Goal: Task Accomplishment & Management: Use online tool/utility

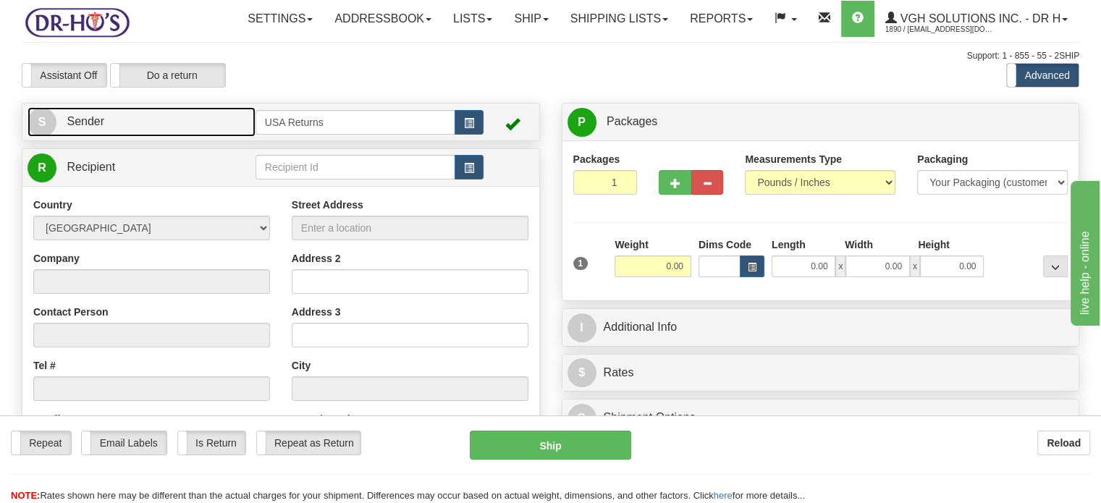
click at [219, 137] on link "S Sender" at bounding box center [141, 122] width 228 height 30
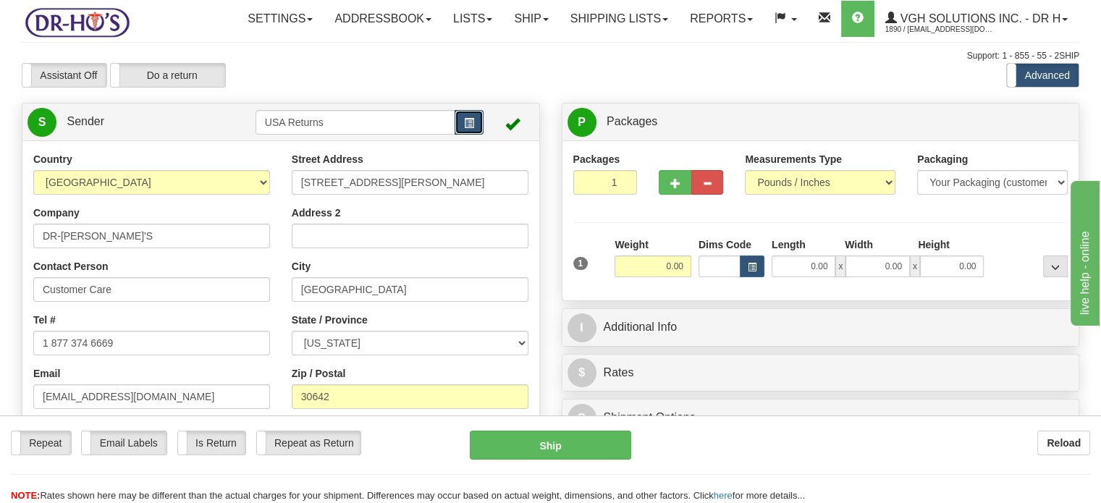
click at [474, 135] on button "button" at bounding box center [468, 122] width 29 height 25
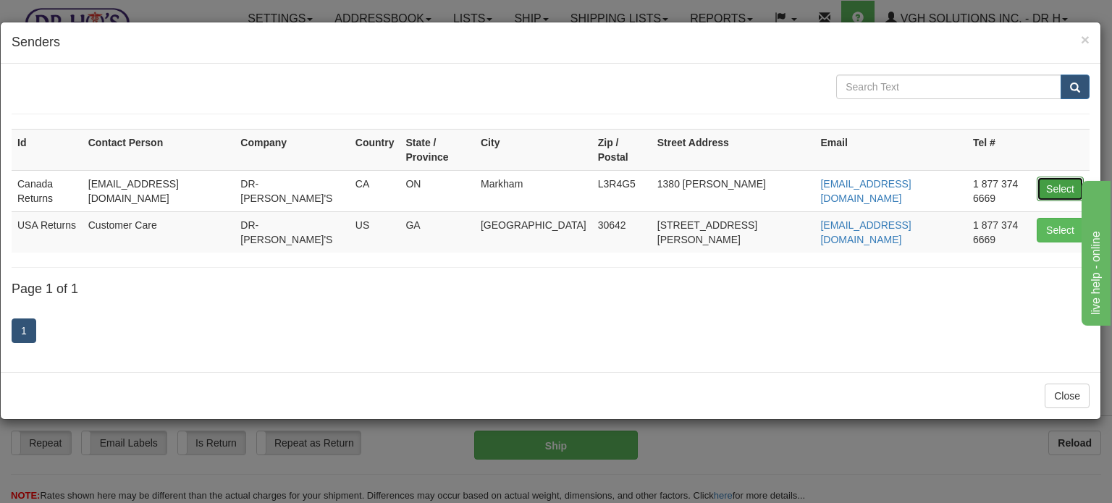
click at [1046, 177] on button "Select" at bounding box center [1059, 189] width 47 height 25
type input "Canada Returns"
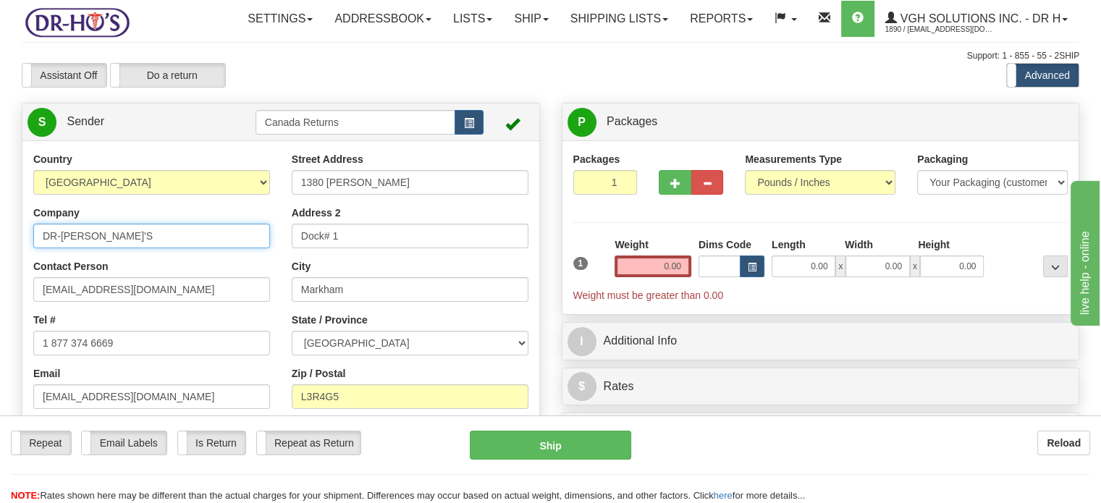
drag, startPoint x: 148, startPoint y: 272, endPoint x: 0, endPoint y: 267, distance: 148.4
click at [313, 88] on div "Assistant On Assistant Off Do a return Do a return" at bounding box center [235, 75] width 449 height 25
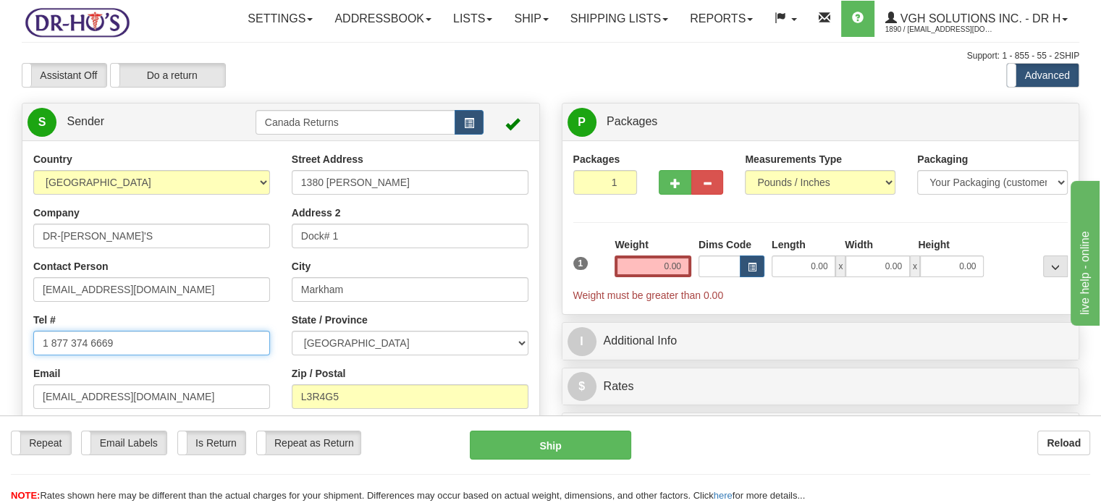
drag, startPoint x: 130, startPoint y: 377, endPoint x: 0, endPoint y: 363, distance: 130.3
paste input "[PHONE_NUMBER]"
type input "[PHONE_NUMBER]"
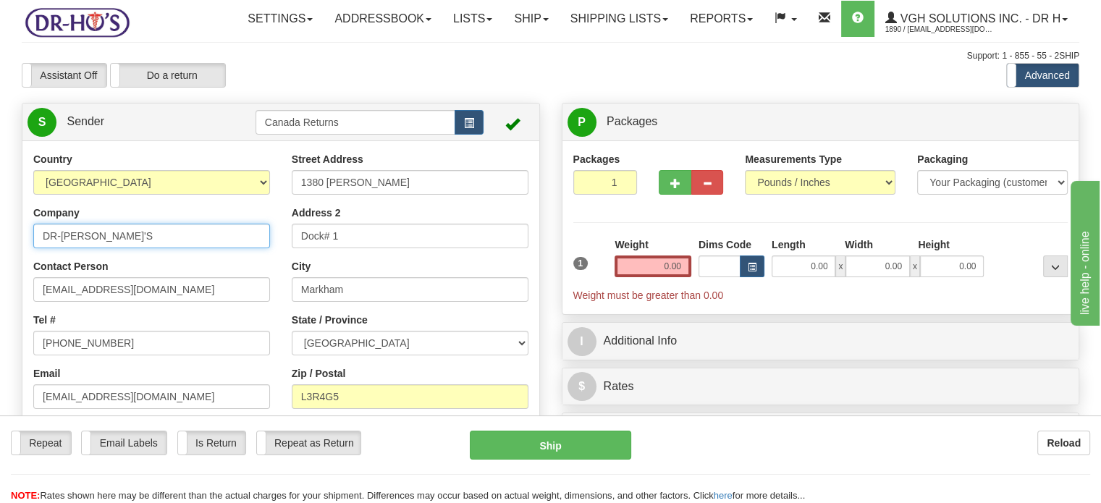
click at [151, 248] on input "DR-[PERSON_NAME]'S" at bounding box center [151, 236] width 237 height 25
type input "[PERSON_NAME]"
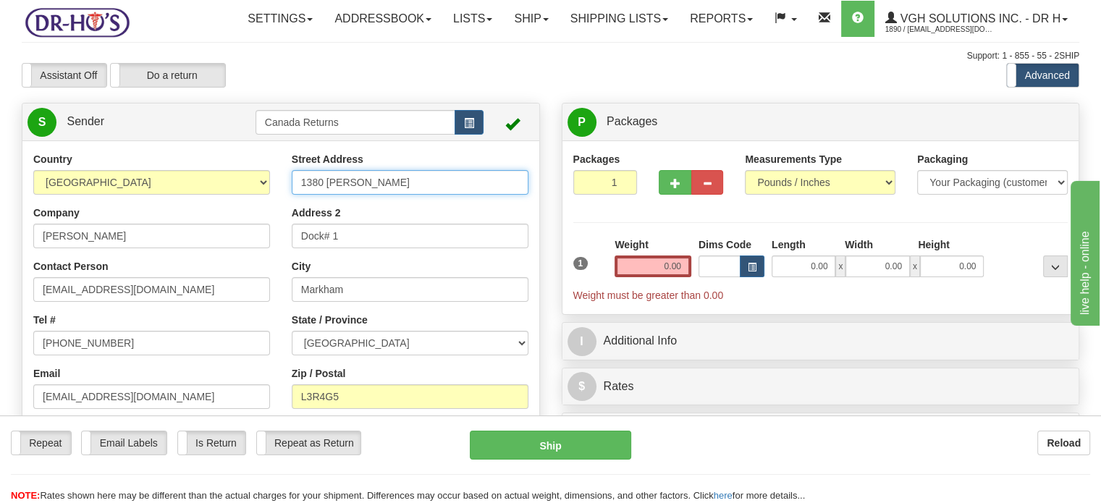
drag, startPoint x: 395, startPoint y: 221, endPoint x: 200, endPoint y: 211, distance: 194.9
click at [200, 211] on div "Country [GEOGRAPHIC_DATA] [GEOGRAPHIC_DATA] [GEOGRAPHIC_DATA] [GEOGRAPHIC_DATA]…" at bounding box center [280, 352] width 517 height 401
paste input "[STREET_ADDRESS][PERSON_NAME]"
drag, startPoint x: 354, startPoint y: 213, endPoint x: 523, endPoint y: 226, distance: 169.8
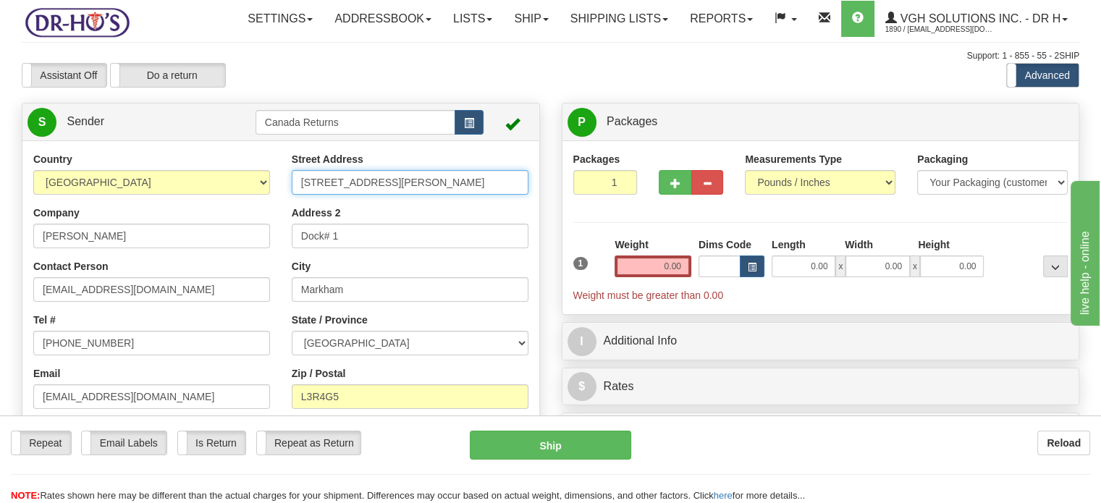
click at [523, 195] on input "[STREET_ADDRESS][PERSON_NAME]" at bounding box center [410, 182] width 237 height 25
type input "1977 [PERSON_NAME] RR5"
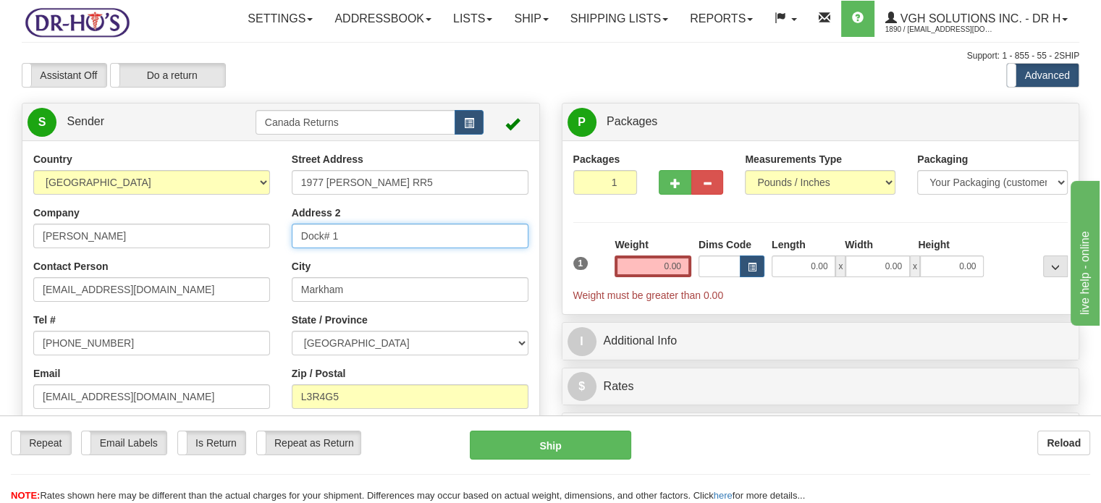
drag, startPoint x: 366, startPoint y: 271, endPoint x: 210, endPoint y: 255, distance: 157.1
click at [210, 255] on div "Country [GEOGRAPHIC_DATA] [GEOGRAPHIC_DATA] [GEOGRAPHIC_DATA] [GEOGRAPHIC_DATA]…" at bounding box center [280, 352] width 517 height 401
paste input "[GEOGRAPHIC_DATA] [GEOGRAPHIC_DATA]"
type input "[GEOGRAPHIC_DATA] [GEOGRAPHIC_DATA]"
drag, startPoint x: 302, startPoint y: 268, endPoint x: 493, endPoint y: 274, distance: 191.1
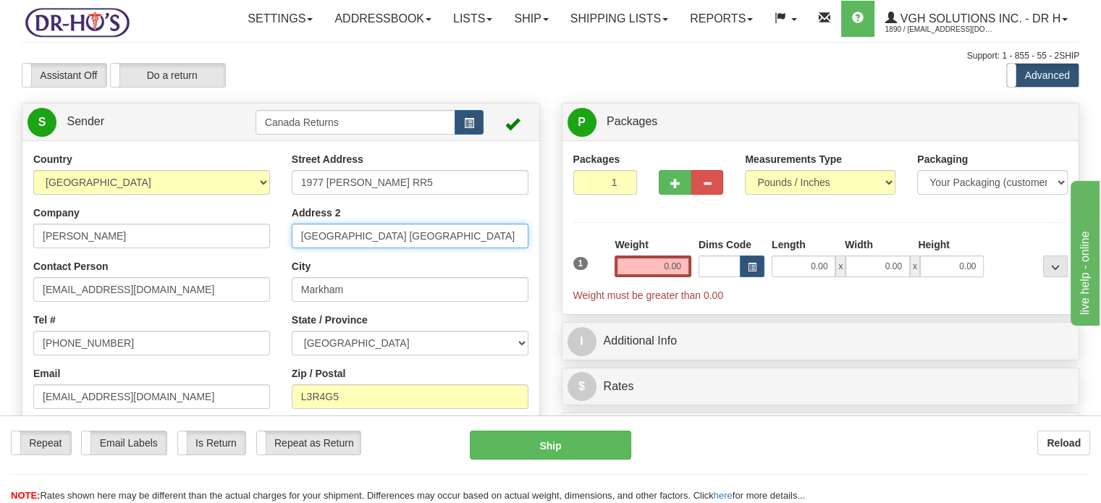
click at [493, 248] on input "[GEOGRAPHIC_DATA] [GEOGRAPHIC_DATA]" at bounding box center [410, 236] width 237 height 25
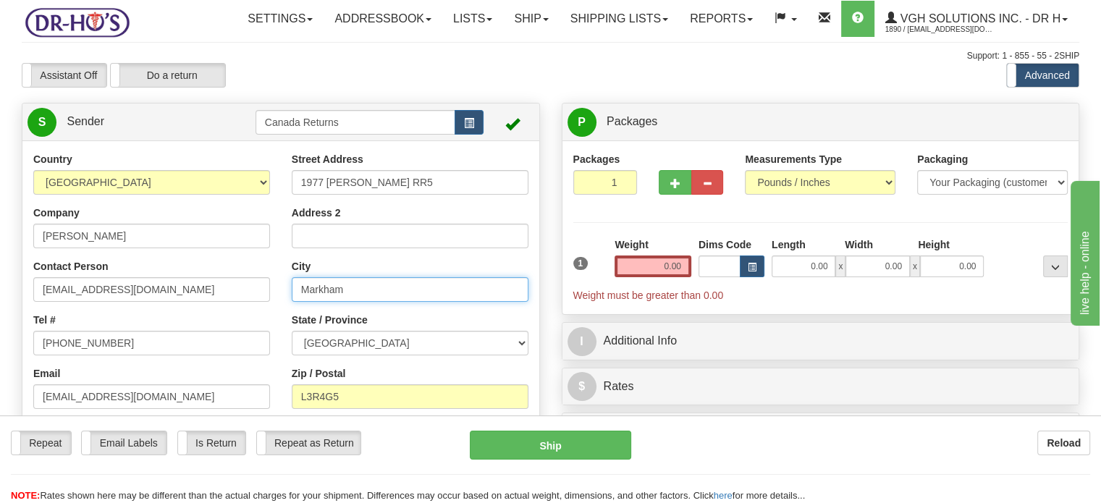
drag, startPoint x: 380, startPoint y: 321, endPoint x: 213, endPoint y: 300, distance: 168.5
click at [219, 300] on div "Country [GEOGRAPHIC_DATA] [GEOGRAPHIC_DATA] [GEOGRAPHIC_DATA] [GEOGRAPHIC_DATA]…" at bounding box center [280, 352] width 517 height 401
paste input "[GEOGRAPHIC_DATA] [GEOGRAPHIC_DATA]"
click at [354, 302] on input "[GEOGRAPHIC_DATA] [GEOGRAPHIC_DATA]" at bounding box center [410, 289] width 237 height 25
drag, startPoint x: 347, startPoint y: 322, endPoint x: 483, endPoint y: 323, distance: 135.3
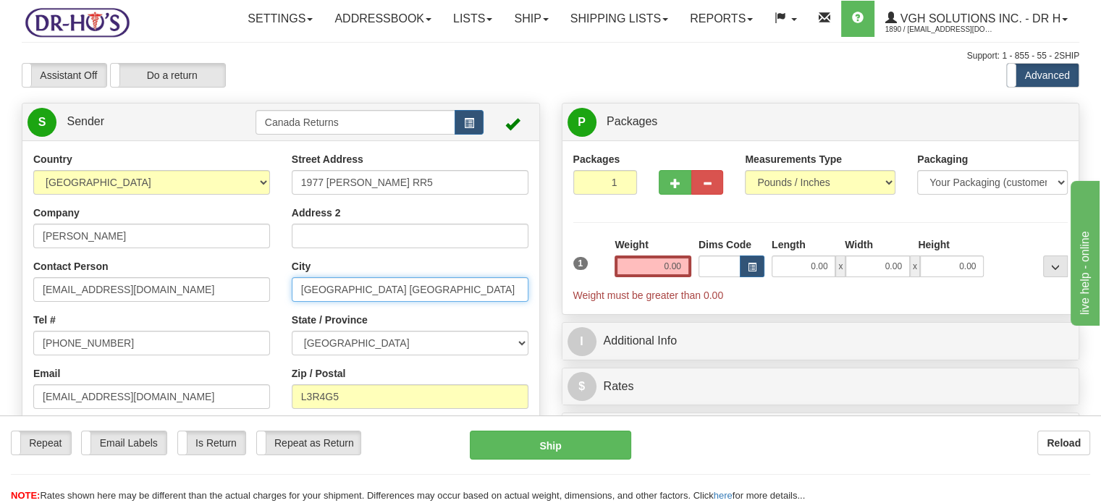
click at [483, 302] on input "[GEOGRAPHIC_DATA] [GEOGRAPHIC_DATA]" at bounding box center [410, 289] width 237 height 25
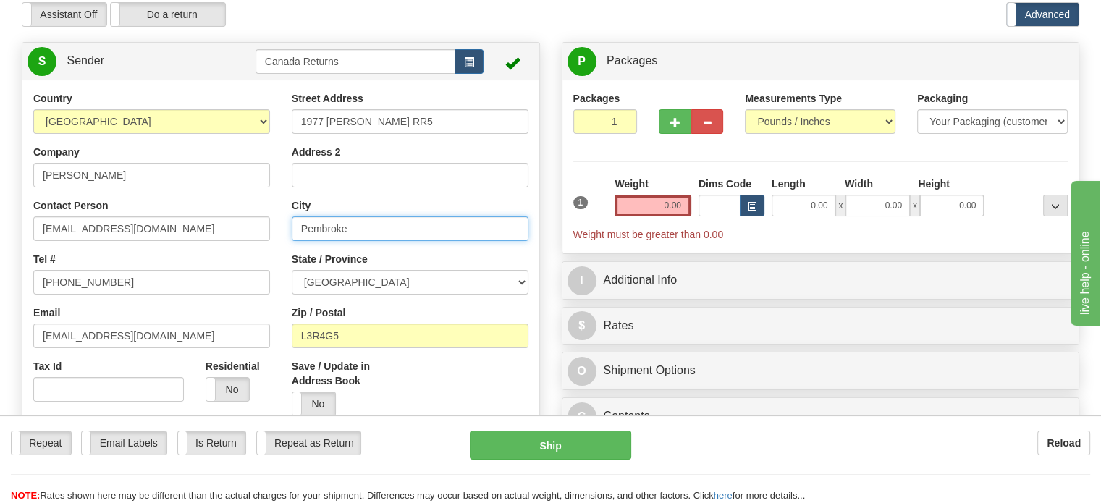
scroll to position [145, 0]
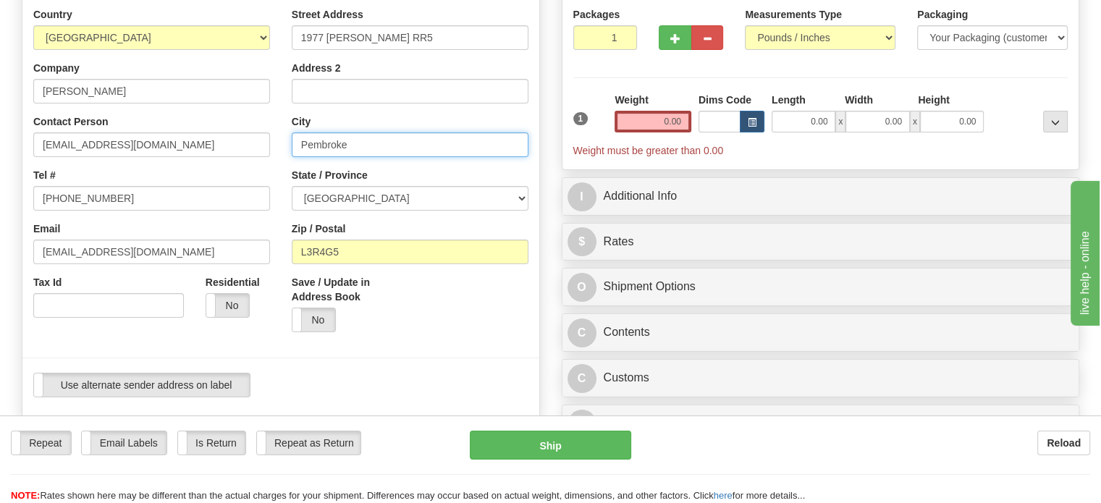
type input "Pembroke"
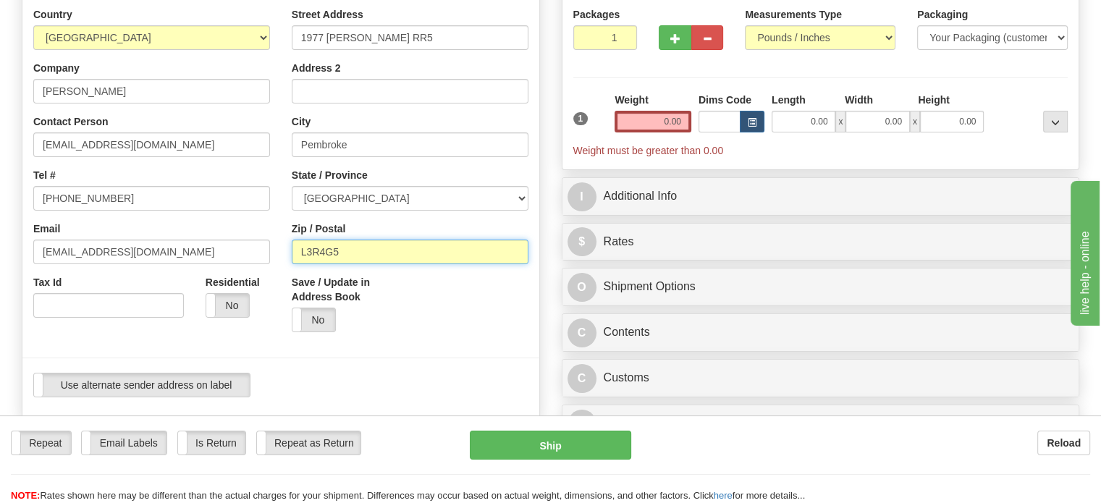
click at [339, 264] on input "L3R4G5" at bounding box center [410, 252] width 237 height 25
paste input "[GEOGRAPHIC_DATA], K8A6W6 [GEOGRAPHIC_DATA]"
drag, startPoint x: 339, startPoint y: 287, endPoint x: 263, endPoint y: 273, distance: 77.2
click at [263, 273] on div "Country [GEOGRAPHIC_DATA] [GEOGRAPHIC_DATA] [GEOGRAPHIC_DATA] [GEOGRAPHIC_DATA]…" at bounding box center [280, 207] width 517 height 401
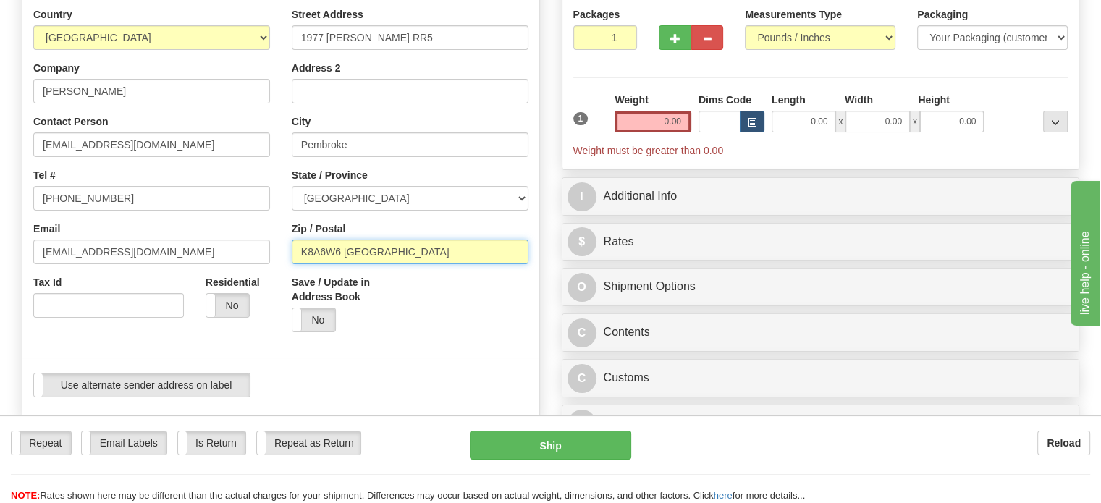
click at [434, 264] on input "K8A6W6 [GEOGRAPHIC_DATA]" at bounding box center [410, 252] width 237 height 25
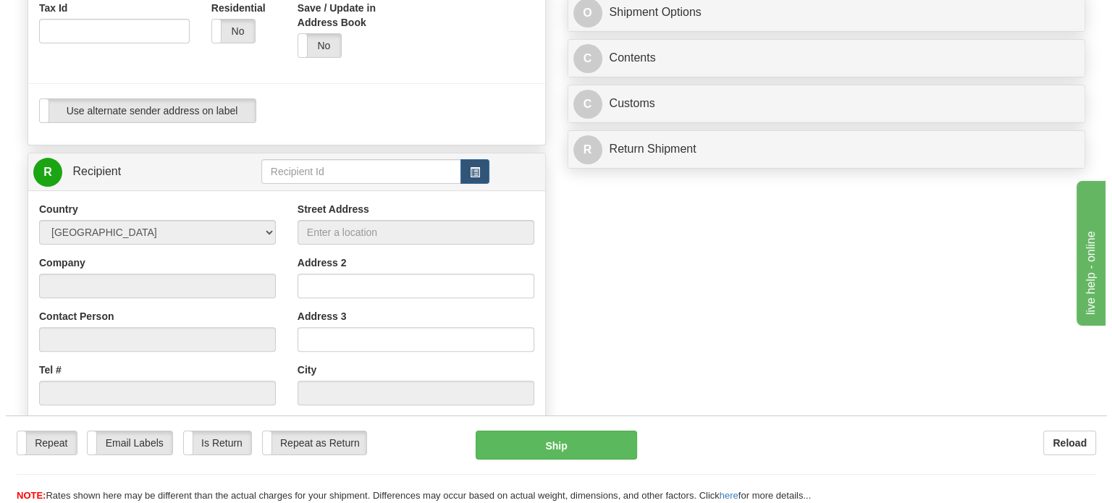
scroll to position [507, 0]
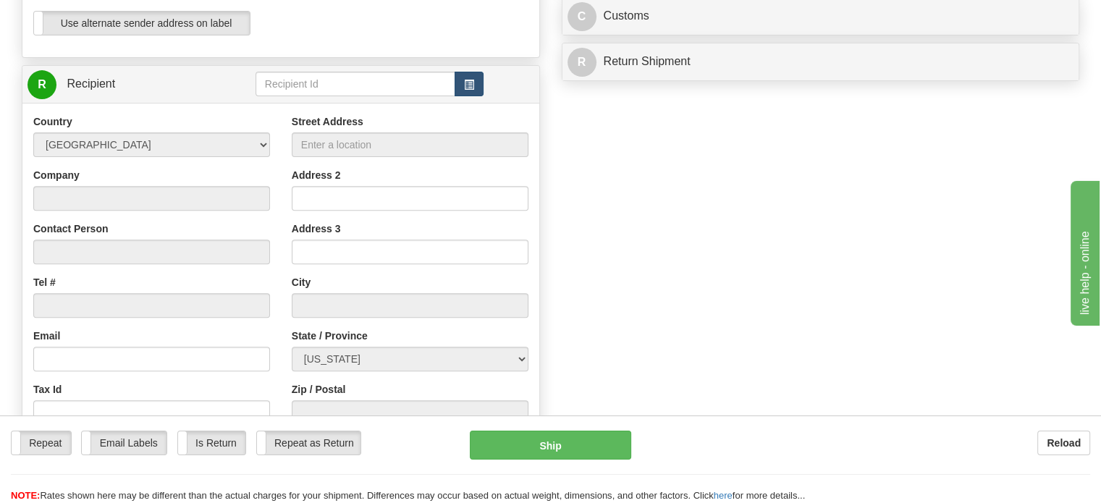
type input "K8A6W6"
click at [467, 96] on button "button" at bounding box center [468, 84] width 29 height 25
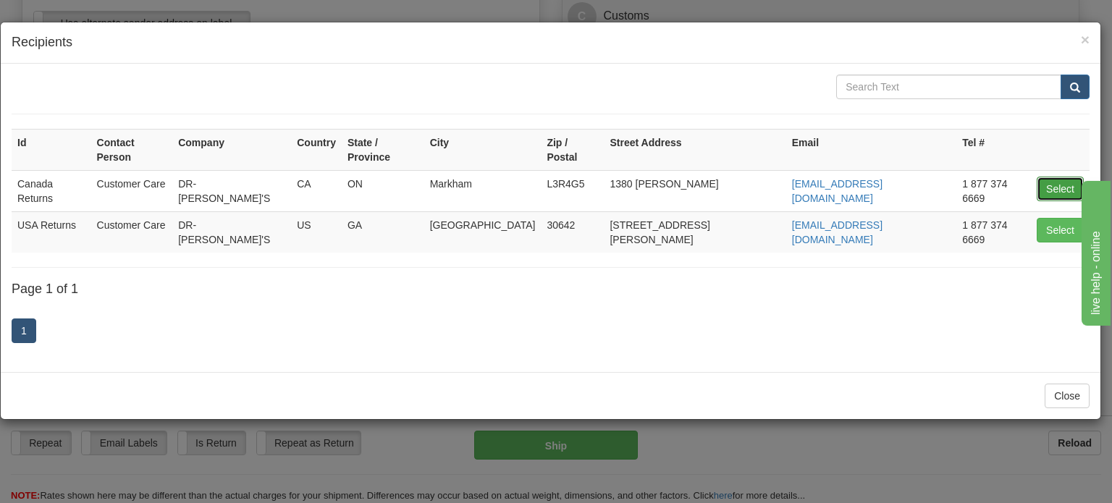
click at [1049, 177] on button "Select" at bounding box center [1059, 189] width 47 height 25
type input "Canada Returns"
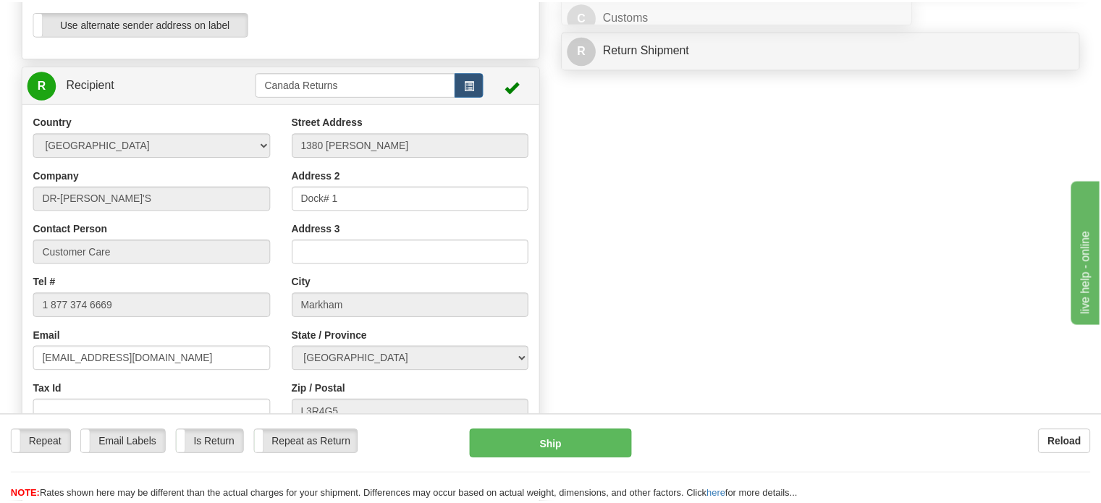
scroll to position [48, 0]
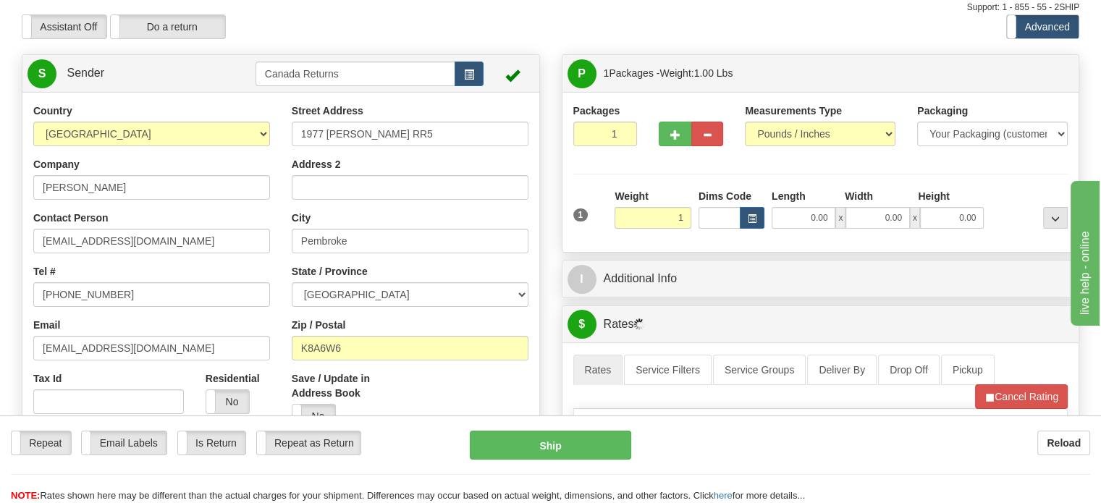
type input "1.00"
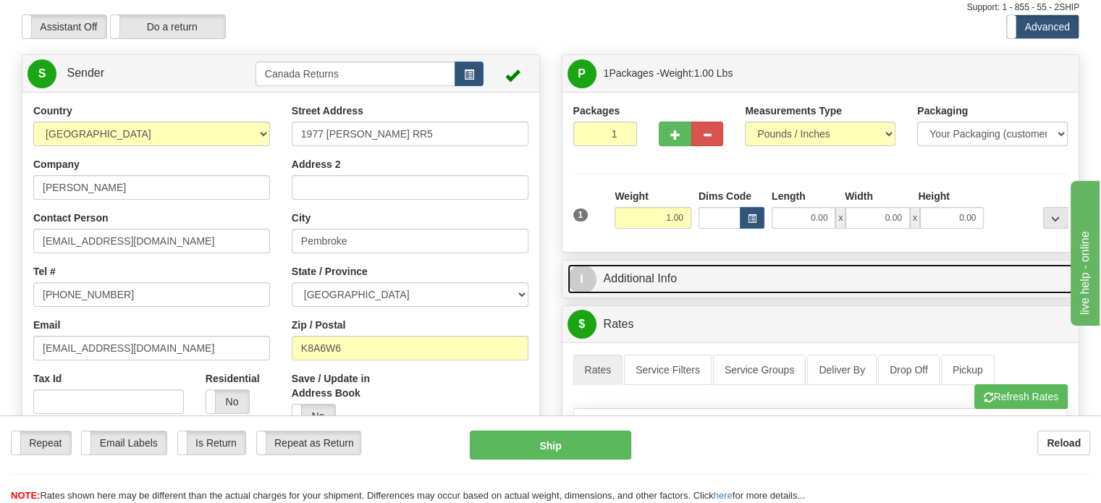
click at [651, 294] on link "I Additional Info" at bounding box center [820, 279] width 507 height 30
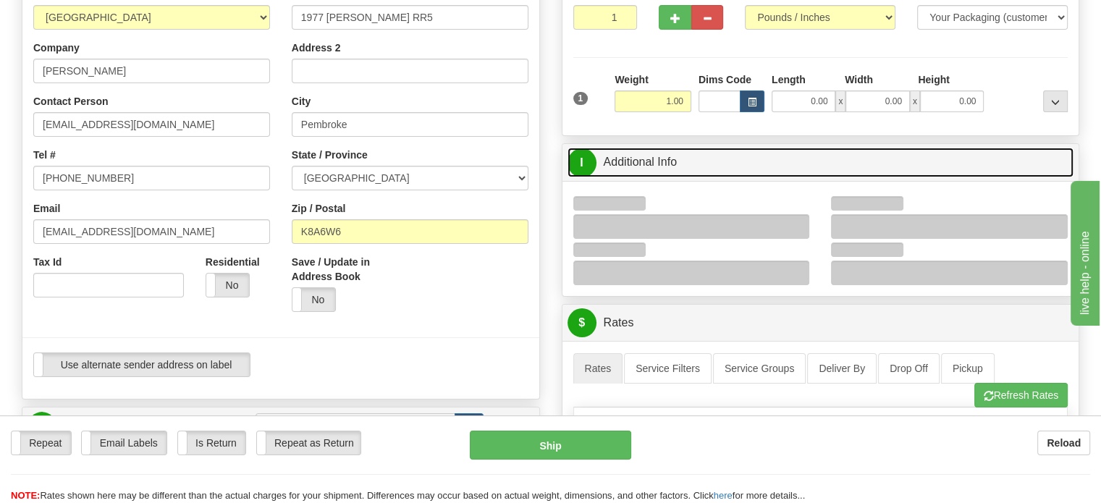
scroll to position [266, 0]
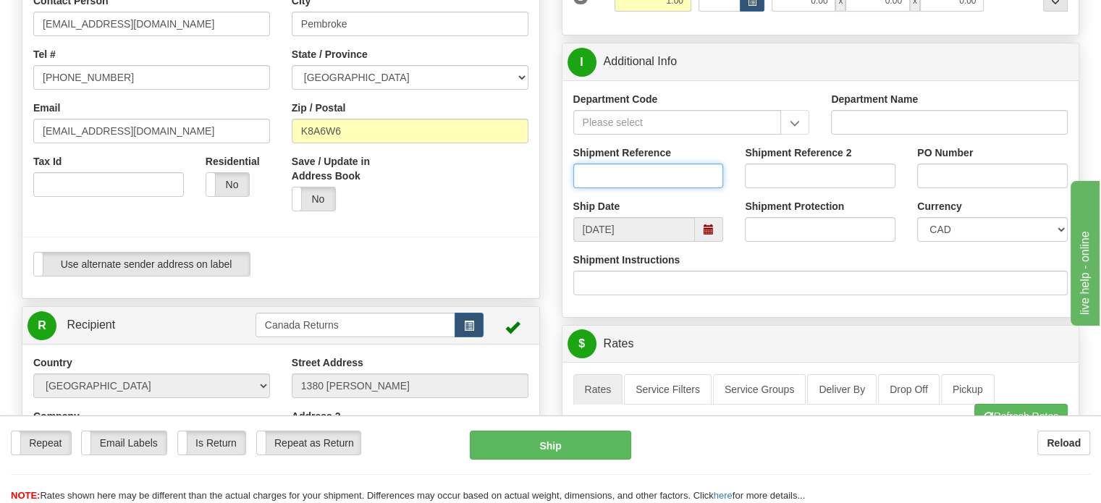
click at [629, 188] on input "Shipment Reference" at bounding box center [648, 176] width 151 height 25
paste input "1182740"
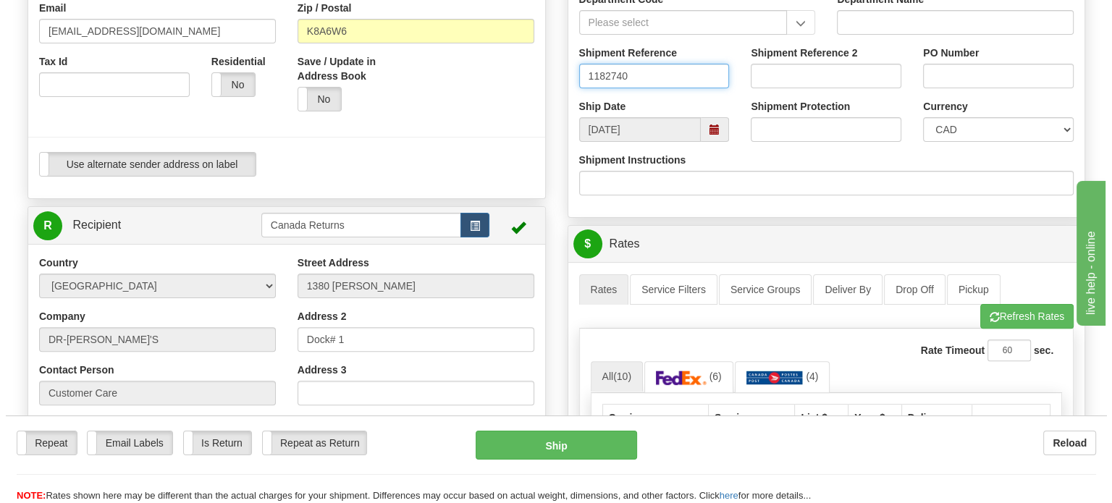
scroll to position [483, 0]
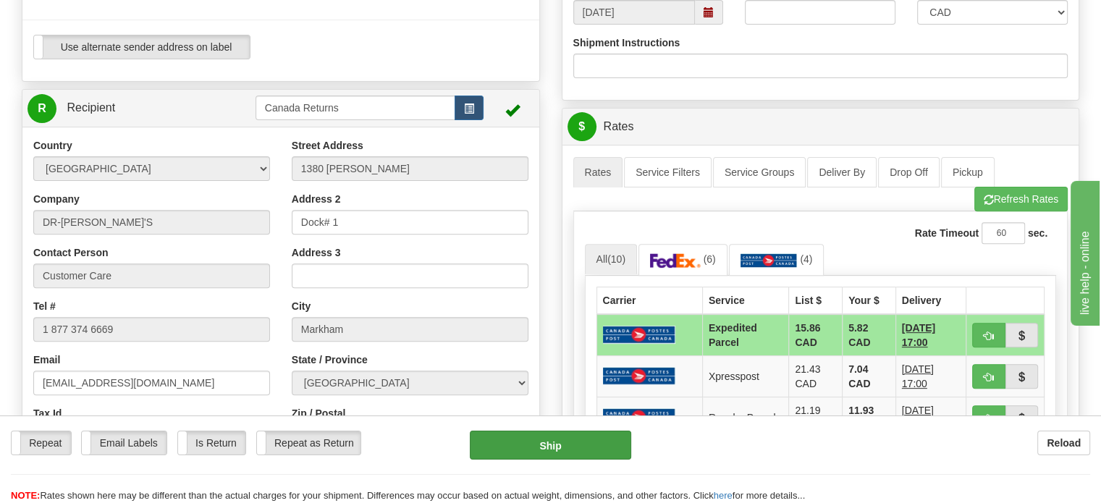
type input "1182740"
click at [576, 444] on button "Ship" at bounding box center [551, 445] width 162 height 29
type input "DOM.EP"
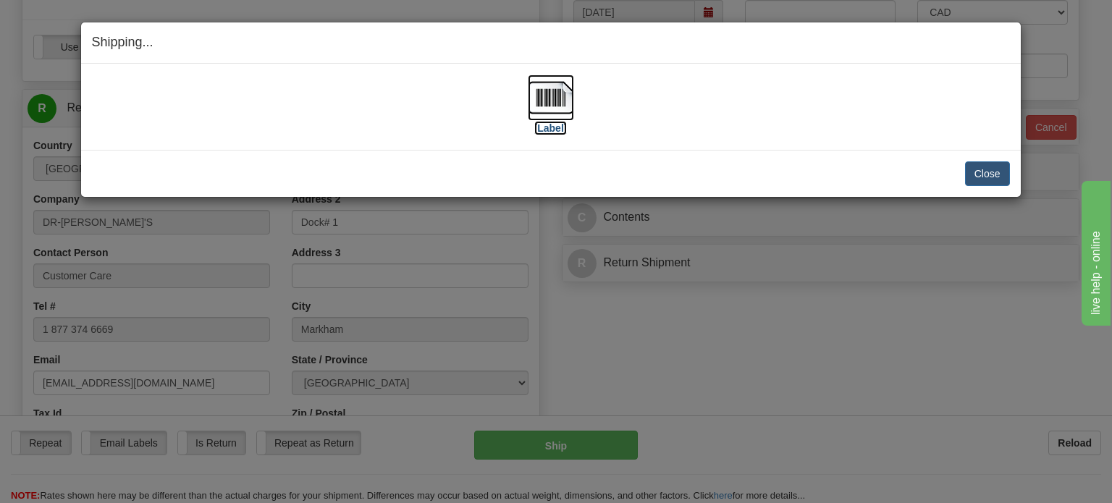
click at [551, 93] on img at bounding box center [551, 98] width 46 height 46
